Goal: Information Seeking & Learning: Learn about a topic

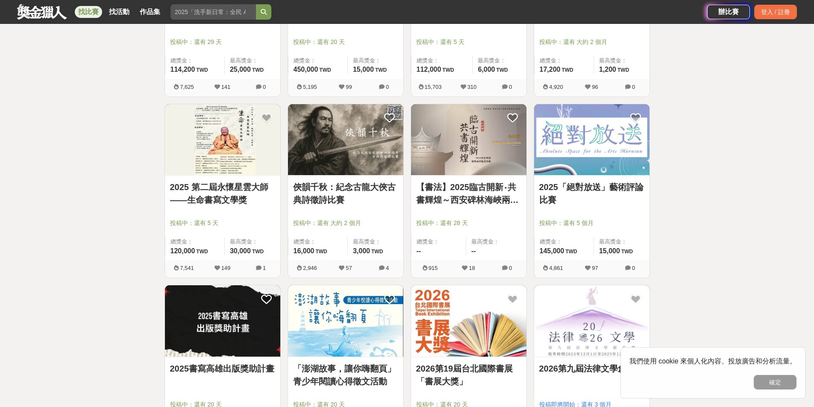
scroll to position [342, 0]
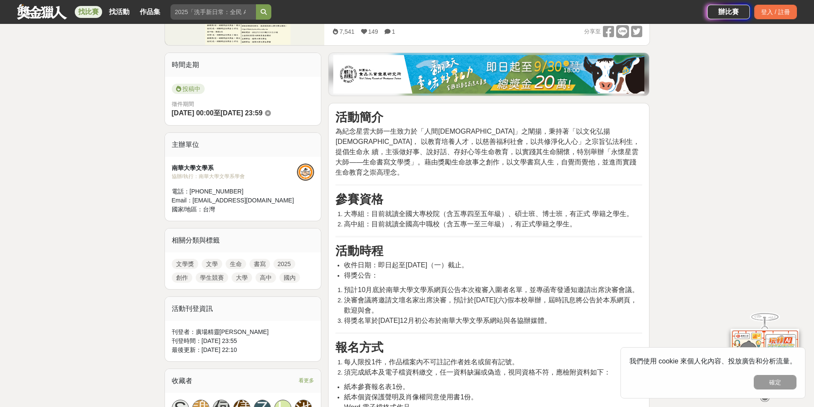
scroll to position [214, 0]
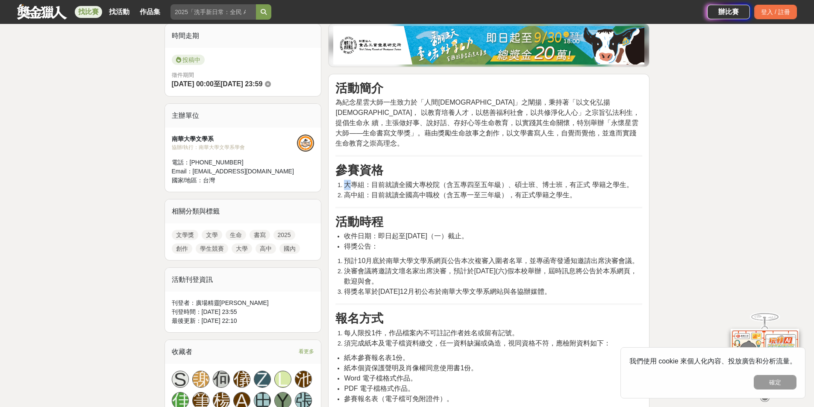
drag, startPoint x: 353, startPoint y: 176, endPoint x: 627, endPoint y: 193, distance: 274.5
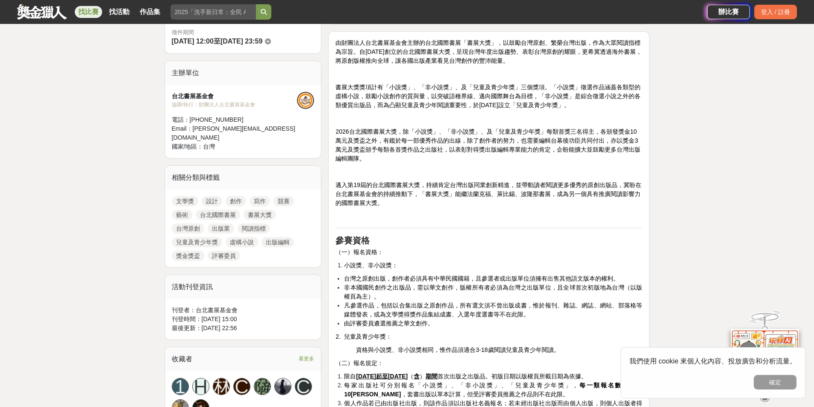
scroll to position [128, 0]
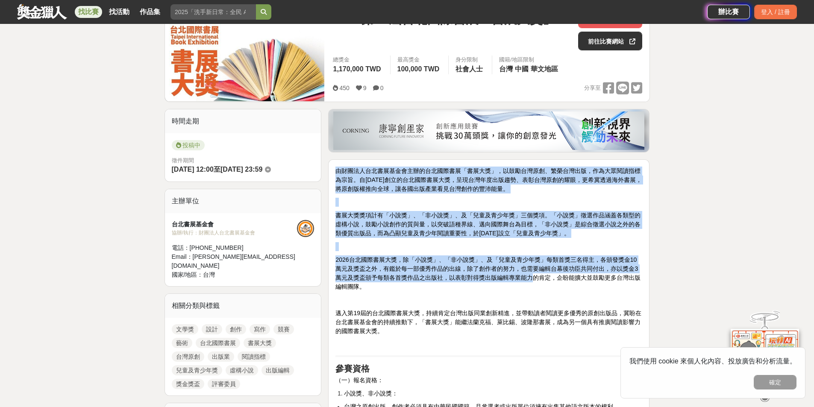
drag, startPoint x: 337, startPoint y: 169, endPoint x: 531, endPoint y: 275, distance: 221.7
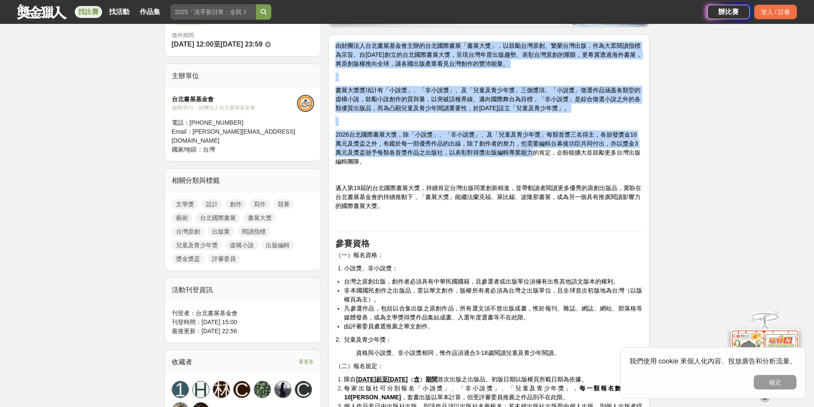
scroll to position [256, 0]
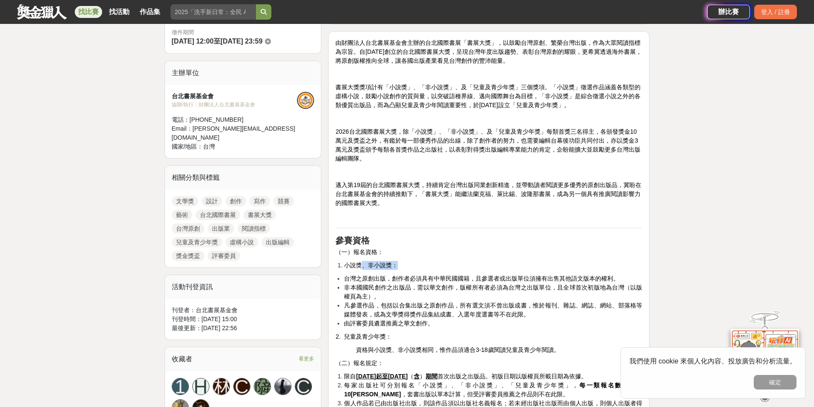
drag, startPoint x: 365, startPoint y: 265, endPoint x: 418, endPoint y: 268, distance: 53.1
click at [418, 268] on li "小說獎、非小說獎：" at bounding box center [493, 265] width 298 height 9
click at [412, 279] on span "台灣之原創出版，創作者必須具有中華民國國籍，且參選者或出版單位須擁有出售其他語文版本的權利。" at bounding box center [481, 278] width 275 height 7
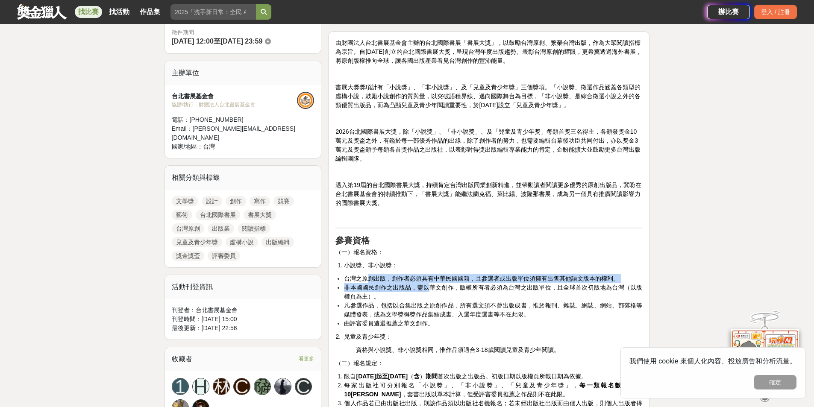
drag, startPoint x: 367, startPoint y: 281, endPoint x: 431, endPoint y: 287, distance: 64.4
click at [431, 287] on ul "台灣之原創出版，創作者必須具有中華民國國籍，且參選者或出版單位須擁有出售其他語文版本的權利。 非本國國民創作之出版品，需以華文創作，版權所有者必須為台灣之出版…" at bounding box center [489, 301] width 307 height 54
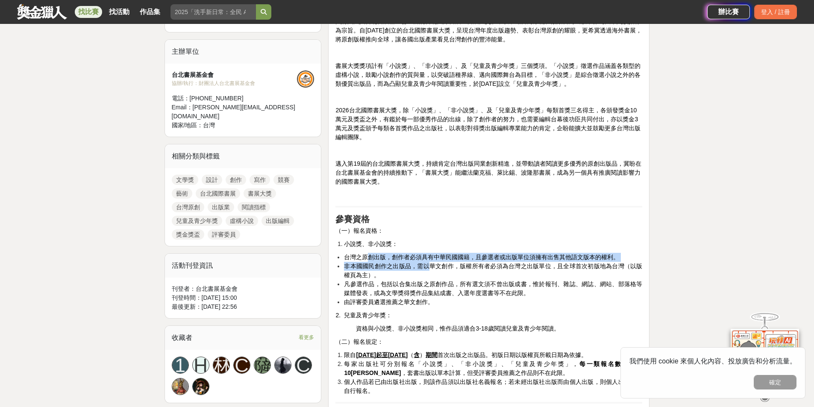
scroll to position [299, 0]
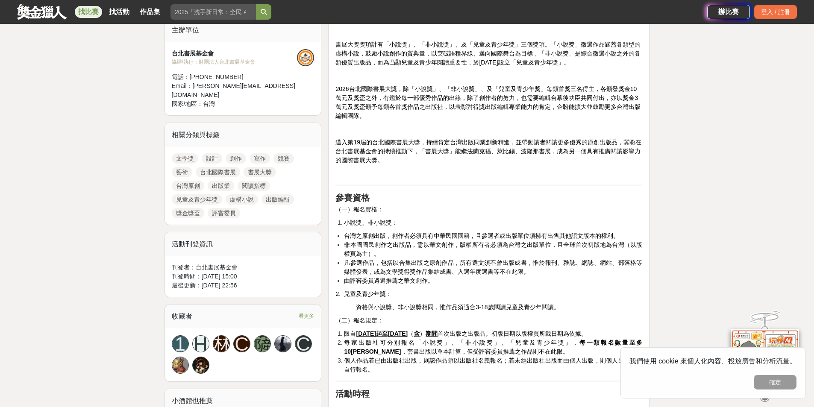
click at [432, 275] on span "凡參選作品，包括以合集出版之原創作品，所有選文須不曾出版成書，惟於報刊、雜誌、網誌、網站、部落格等媒體發表，或為文學獎得獎作品集結成書、入選年度選書等不在此限。" at bounding box center [493, 267] width 298 height 16
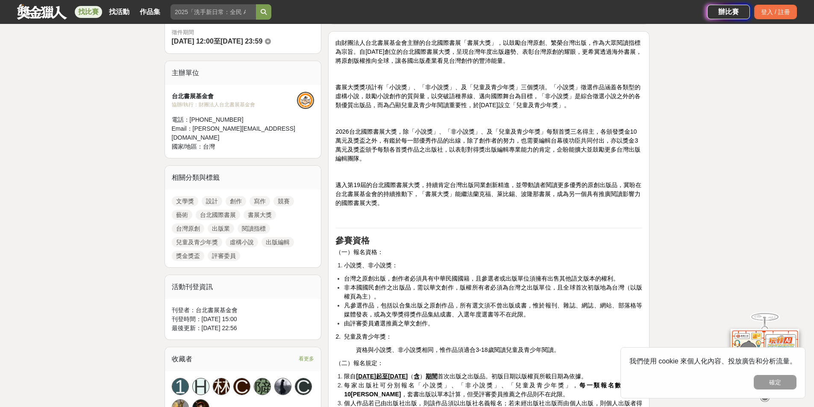
scroll to position [0, 0]
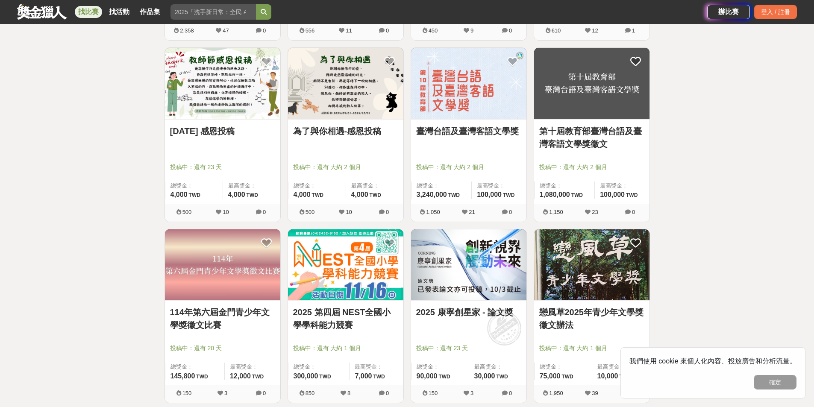
scroll to position [898, 0]
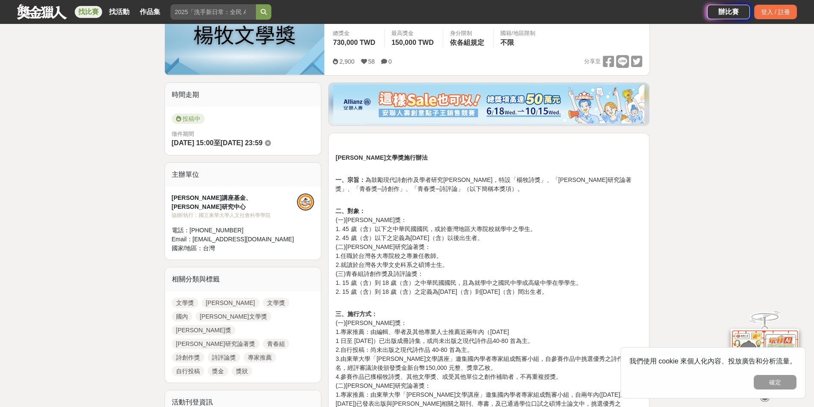
scroll to position [256, 0]
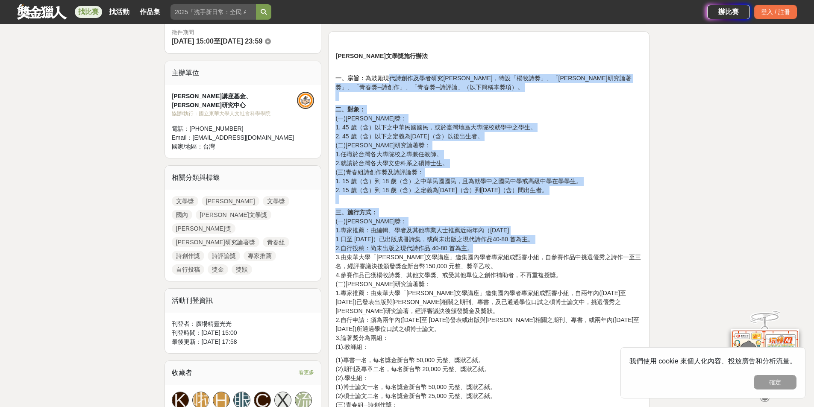
drag, startPoint x: 402, startPoint y: 82, endPoint x: 532, endPoint y: 247, distance: 209.8
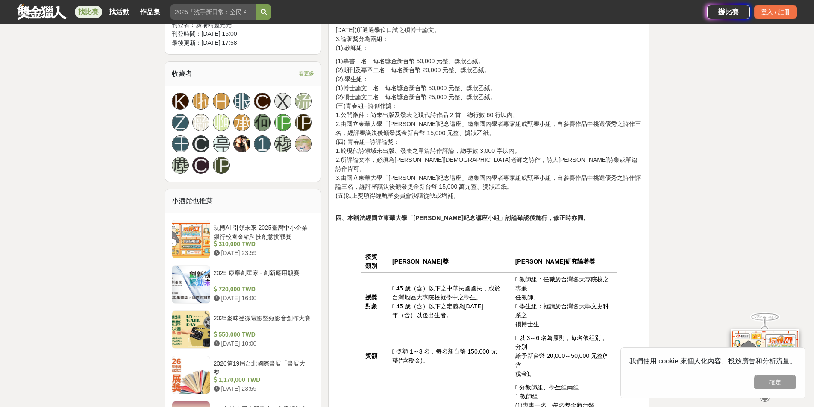
scroll to position [769, 0]
